Goal: Find specific page/section: Find specific page/section

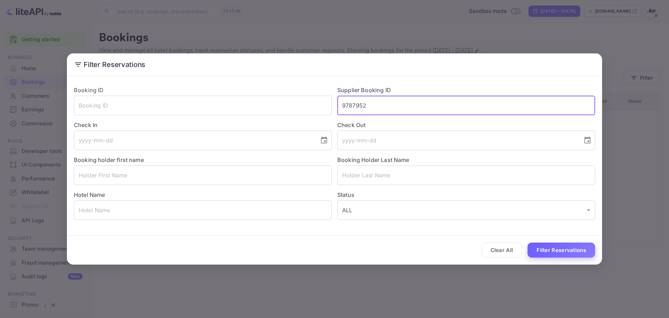
type input "9787952"
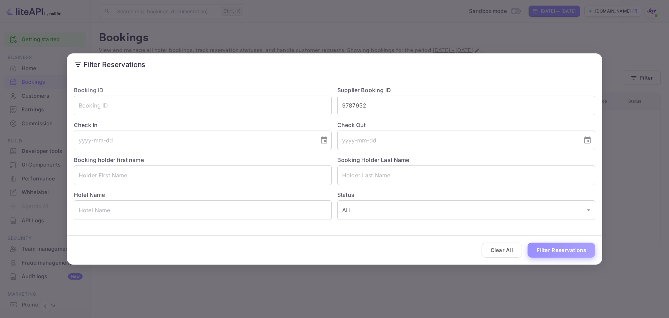
click at [561, 255] on button "Filter Reservations" at bounding box center [562, 249] width 68 height 15
click at [247, 34] on div "Filter Reservations Booking ID ​ Supplier Booking ID 9787952 ​ Check In ​ Check…" at bounding box center [334, 159] width 669 height 318
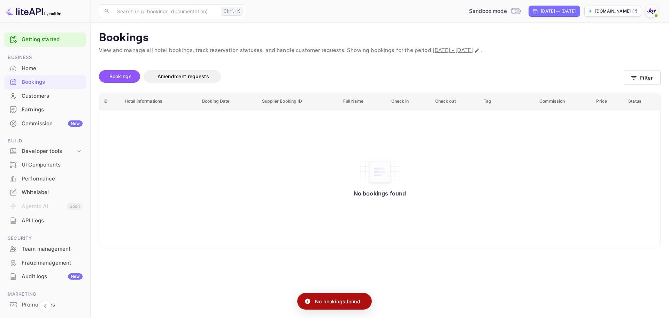
click at [32, 98] on div "Customers" at bounding box center [52, 96] width 61 height 8
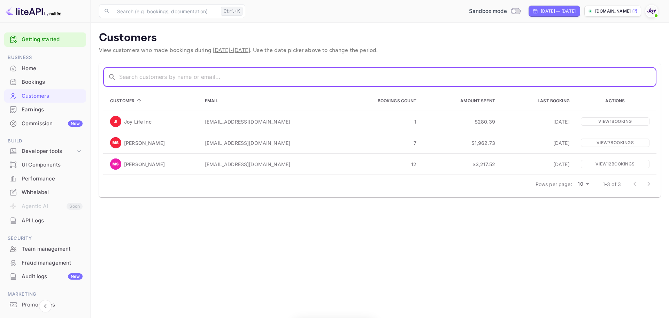
click at [181, 81] on input "text" at bounding box center [388, 77] width 538 height 20
paste input "[PERSON_NAME]"
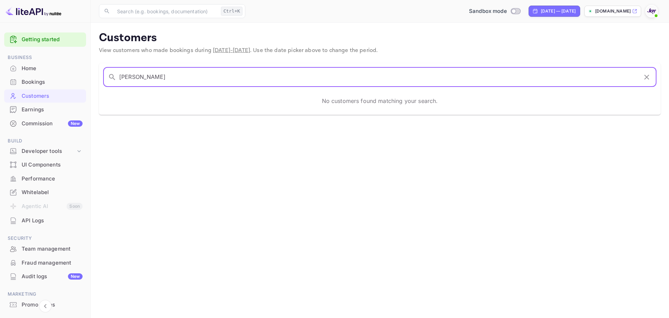
type input "[PERSON_NAME]"
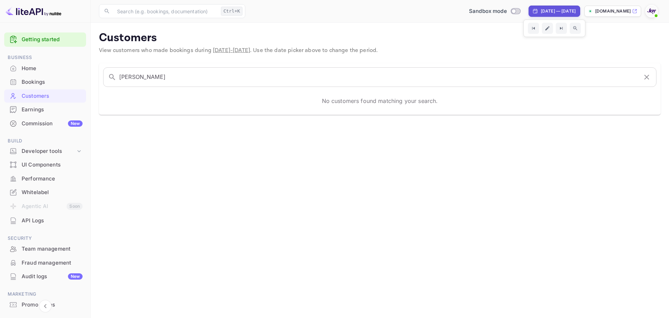
click at [541, 11] on div "[DATE] — [DATE]" at bounding box center [558, 11] width 35 height 6
select select "8"
select select "2025"
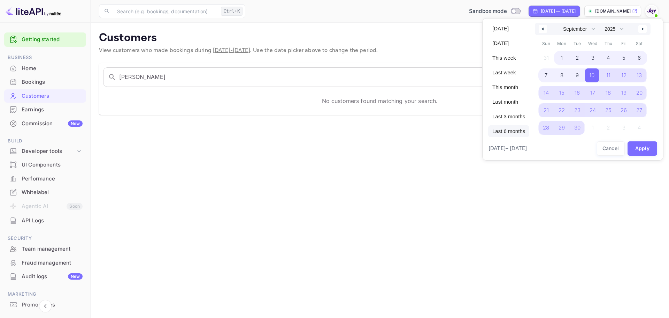
click at [503, 130] on span "Last 6 months" at bounding box center [508, 131] width 41 height 12
select select "3"
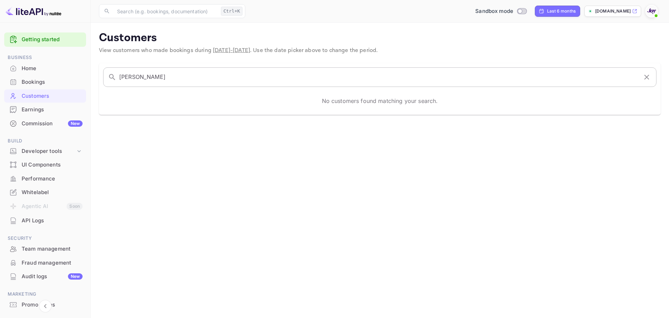
click at [258, 80] on input "[PERSON_NAME]" at bounding box center [378, 77] width 519 height 20
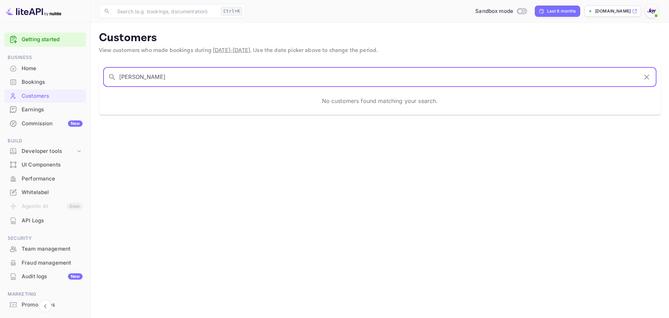
type input "[PERSON_NAME]"
